Goal: Information Seeking & Learning: Learn about a topic

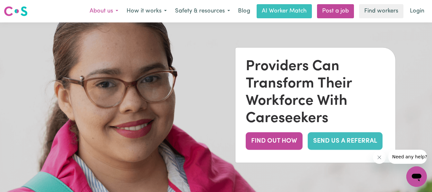
click at [115, 12] on button "About us" at bounding box center [103, 10] width 37 height 13
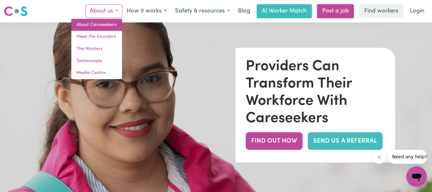
click at [105, 23] on link "About Careseekers" at bounding box center [96, 25] width 51 height 12
